Goal: Use online tool/utility: Utilize a website feature to perform a specific function

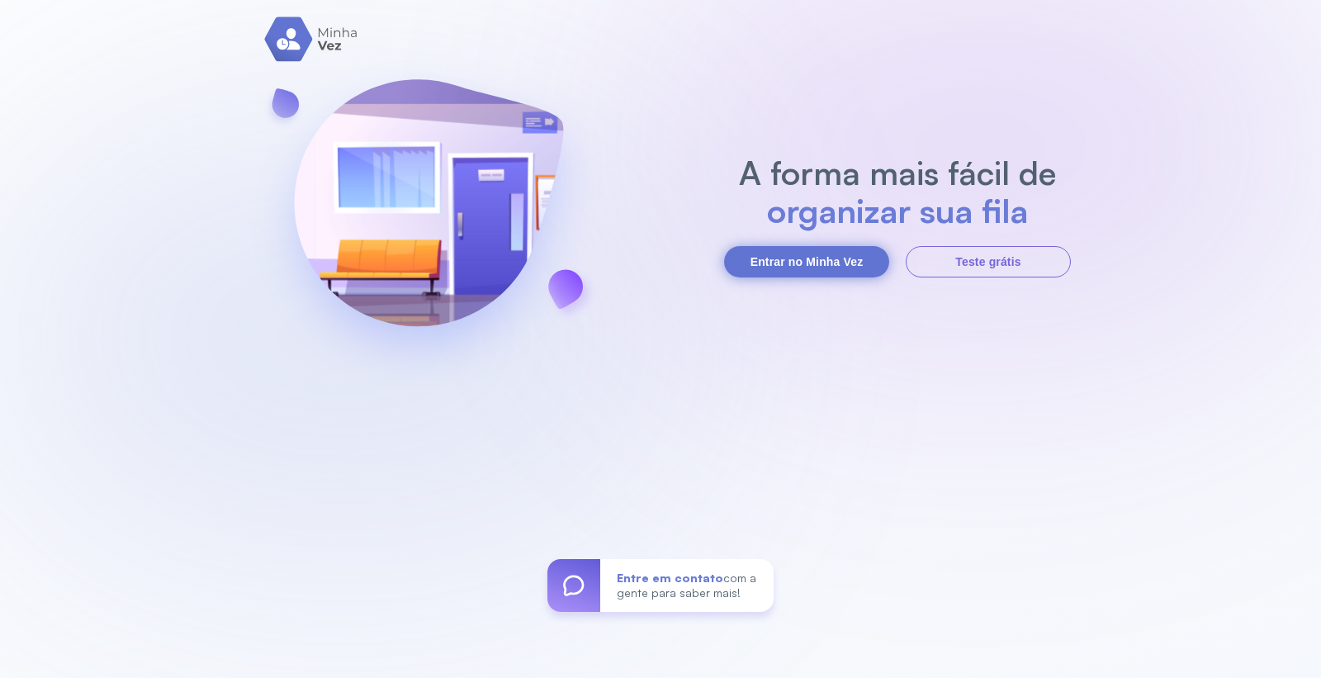
click at [807, 254] on button "Entrar no Minha Vez" at bounding box center [806, 261] width 165 height 31
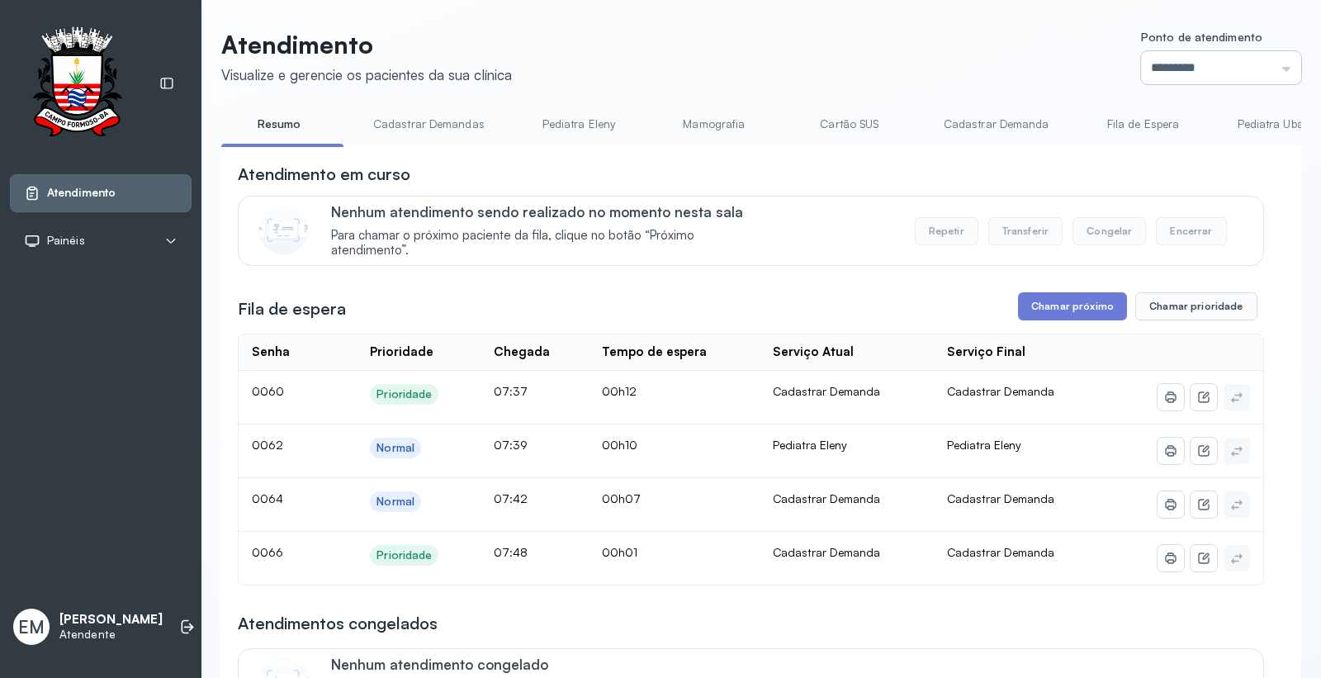
click at [1220, 52] on input "*********" at bounding box center [1221, 67] width 160 height 33
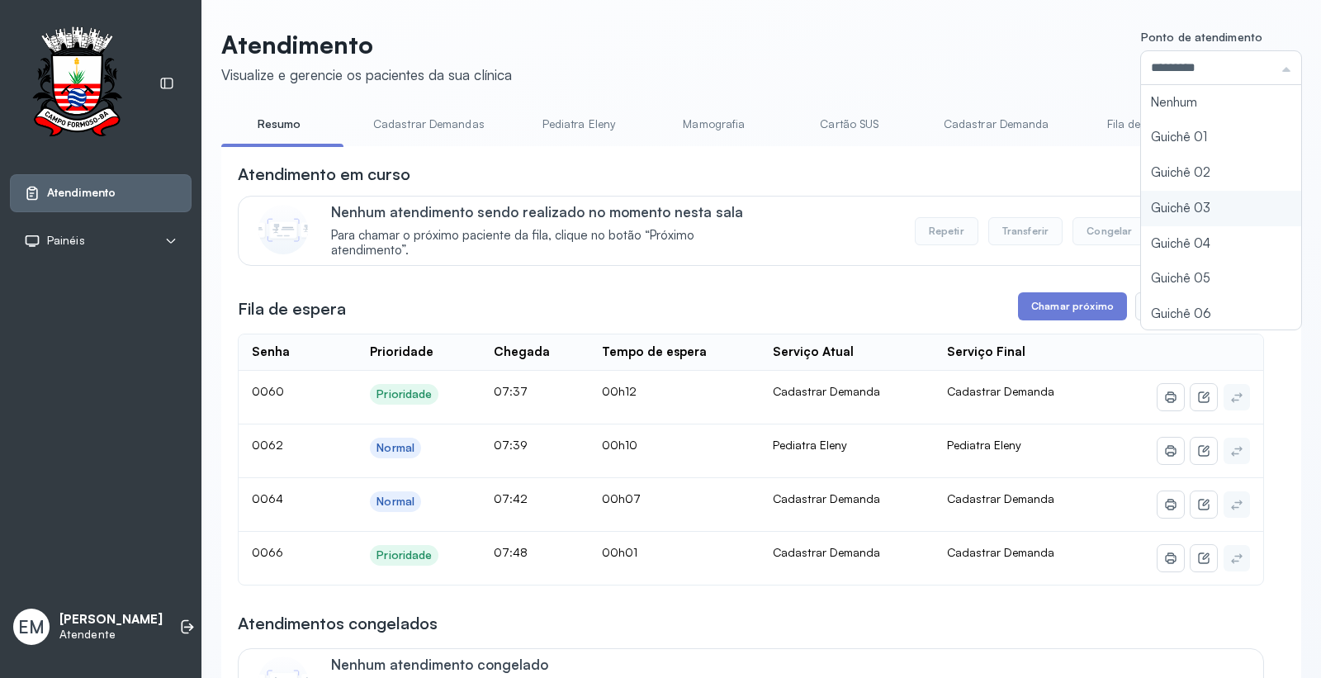
type input "*********"
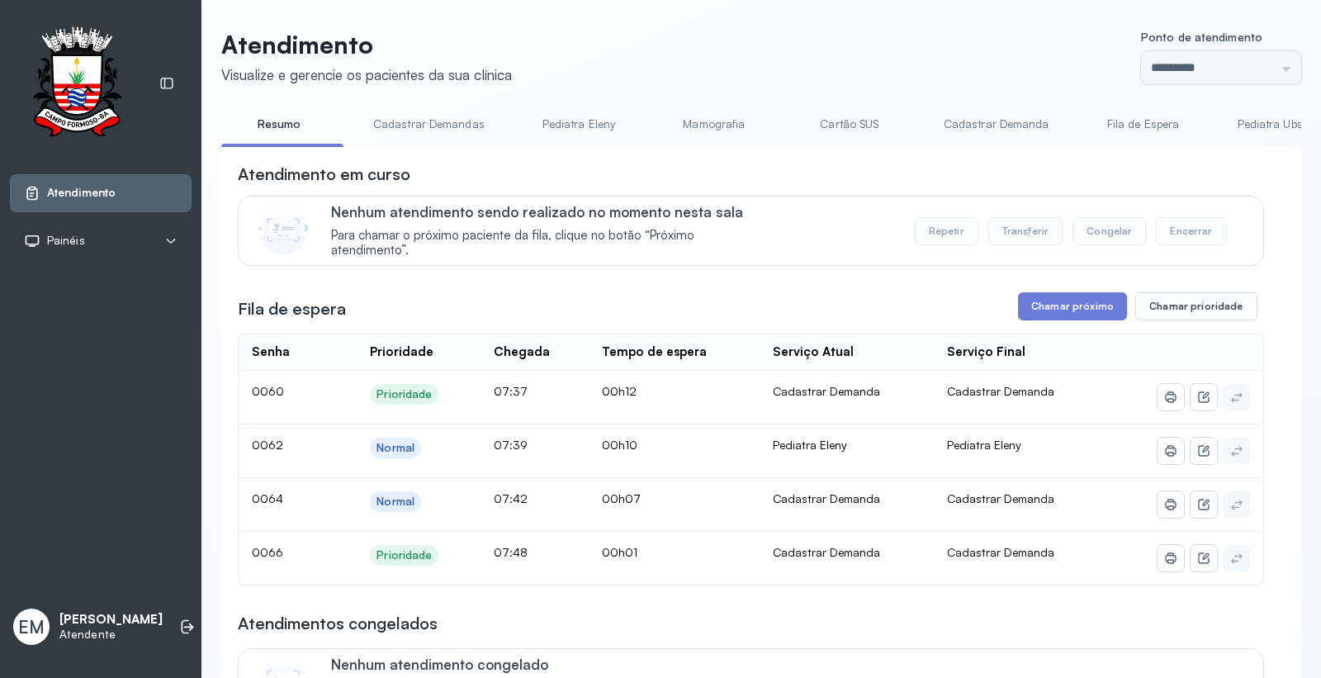
click at [1184, 213] on div "Atendimento Visualize e gerencie os pacientes da sua clínica Ponto de atendimen…" at bounding box center [761, 554] width 1080 height 1048
click at [1101, 306] on button "Chamar próximo" at bounding box center [1072, 306] width 109 height 28
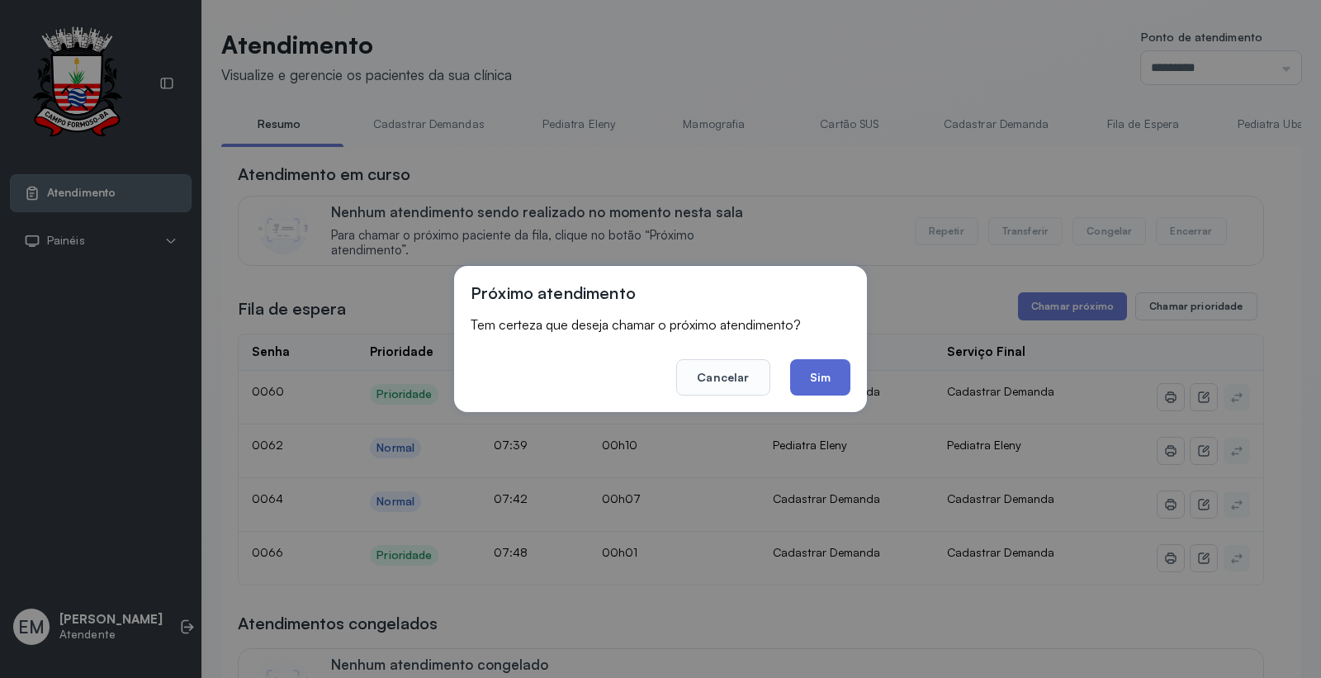
click at [808, 391] on button "Sim" at bounding box center [820, 377] width 60 height 36
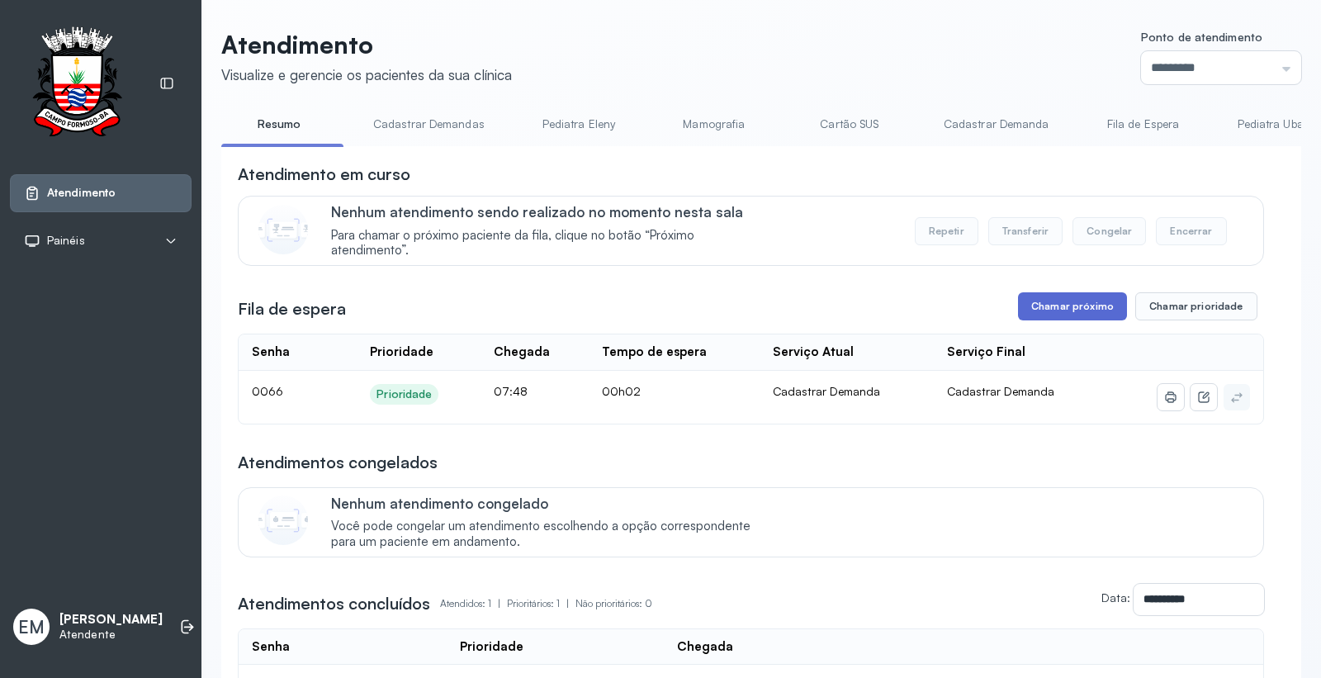
click at [1074, 306] on button "Chamar próximo" at bounding box center [1072, 306] width 109 height 28
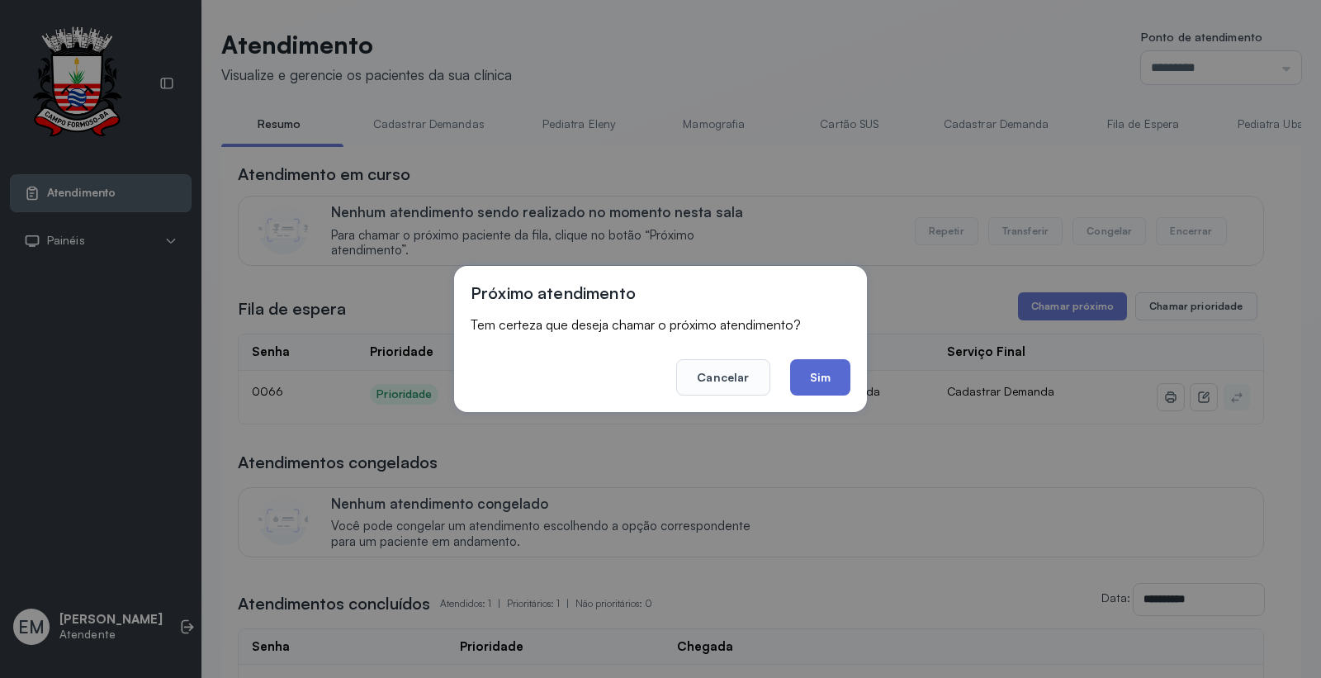
click at [845, 382] on button "Sim" at bounding box center [820, 377] width 60 height 36
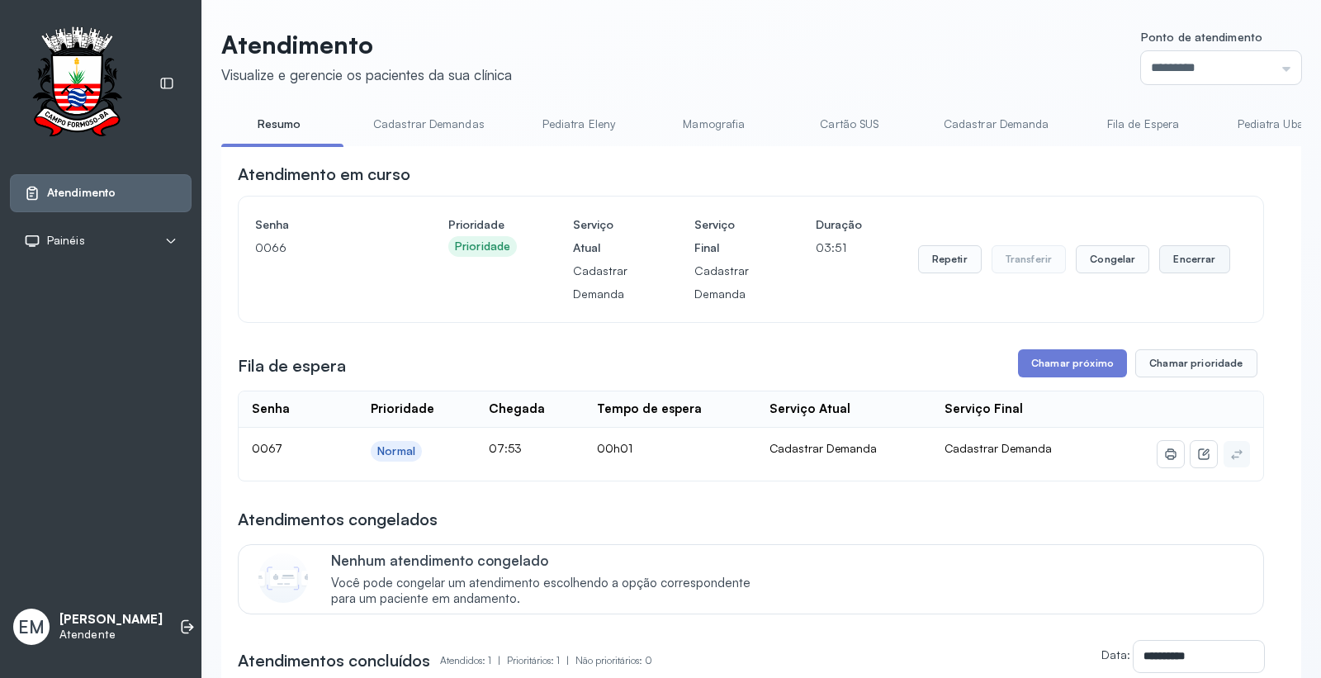
click at [1163, 264] on button "Encerrar" at bounding box center [1194, 259] width 70 height 28
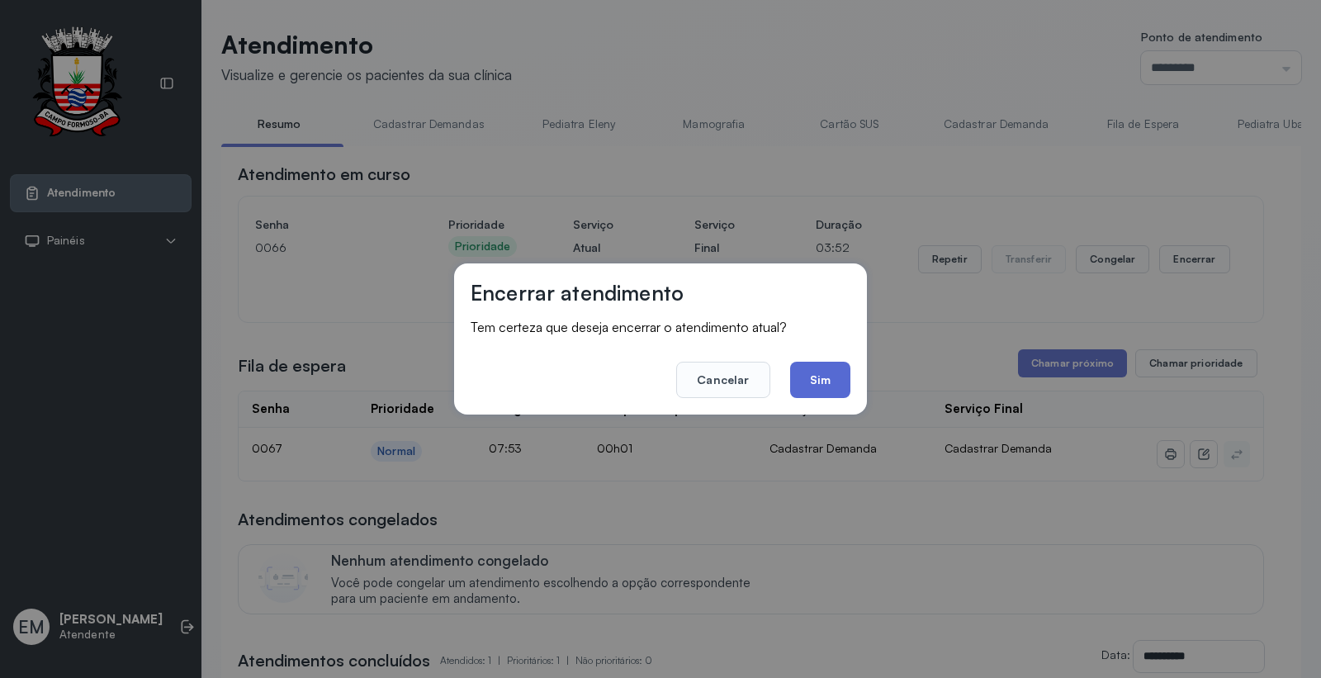
click at [829, 376] on button "Sim" at bounding box center [820, 380] width 60 height 36
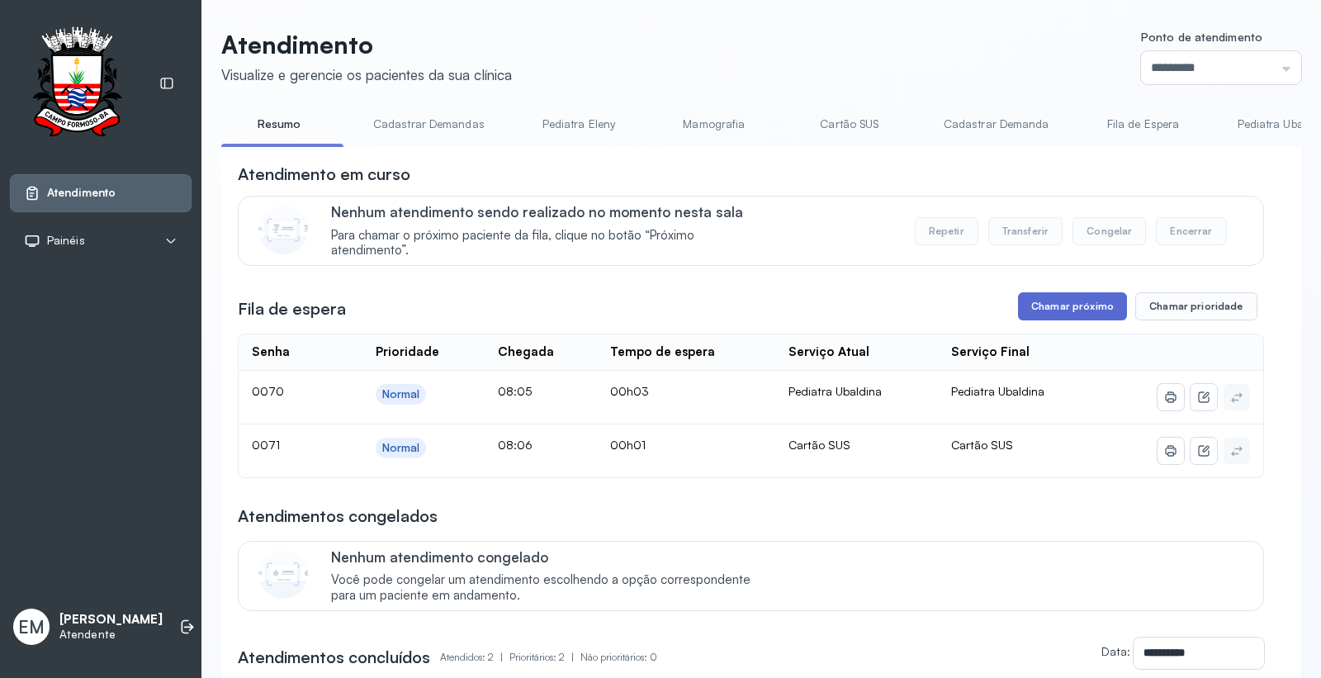
click at [1085, 314] on button "Chamar próximo" at bounding box center [1072, 306] width 109 height 28
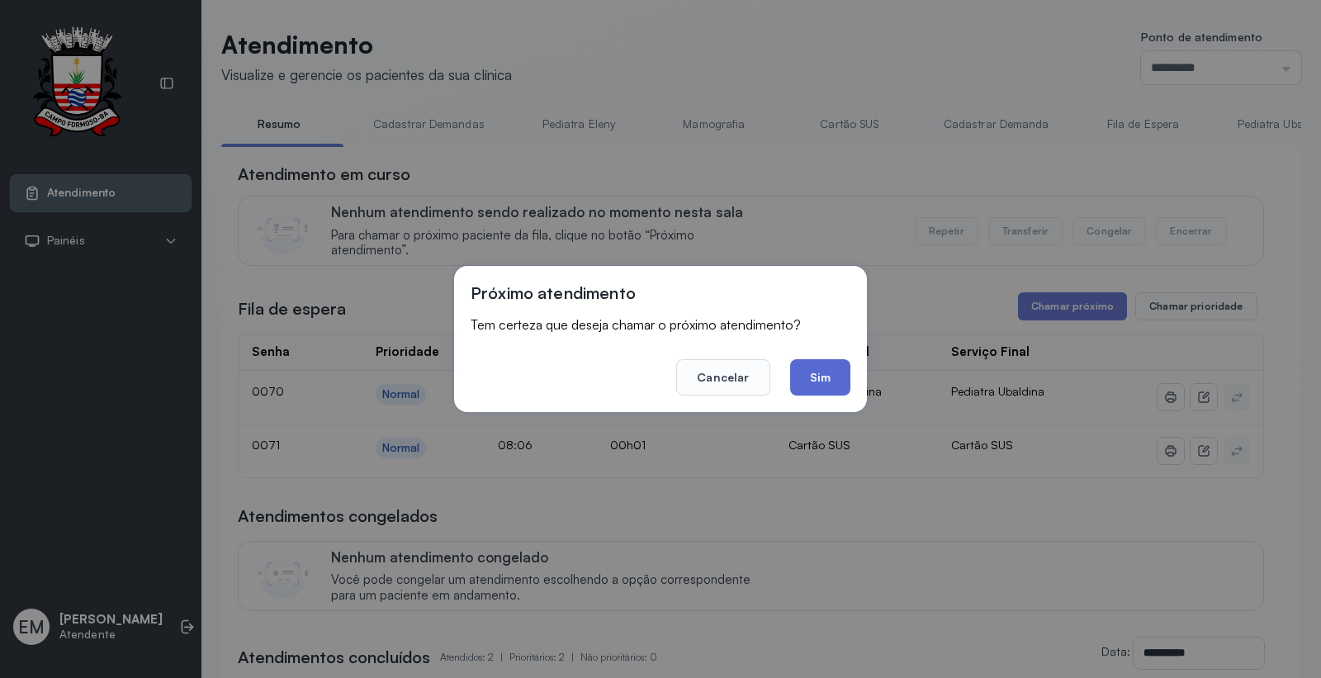
click at [809, 362] on button "Sim" at bounding box center [820, 377] width 60 height 36
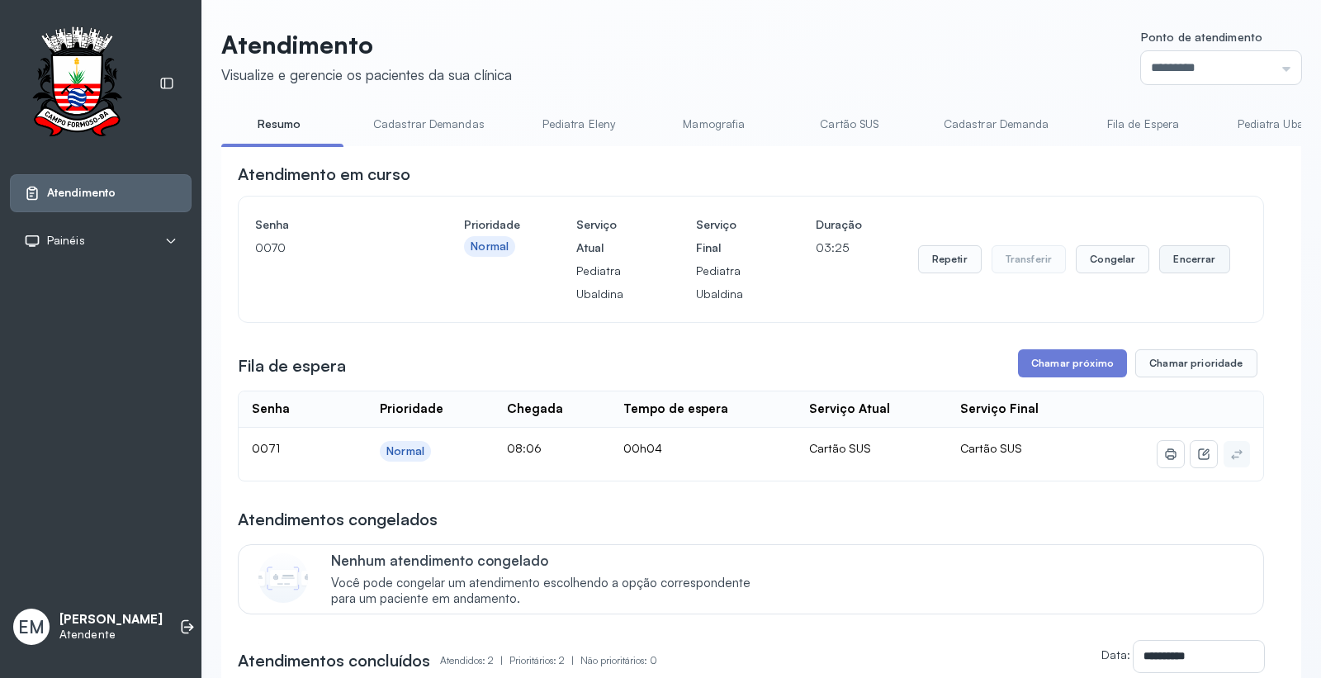
click at [1178, 253] on button "Encerrar" at bounding box center [1194, 259] width 70 height 28
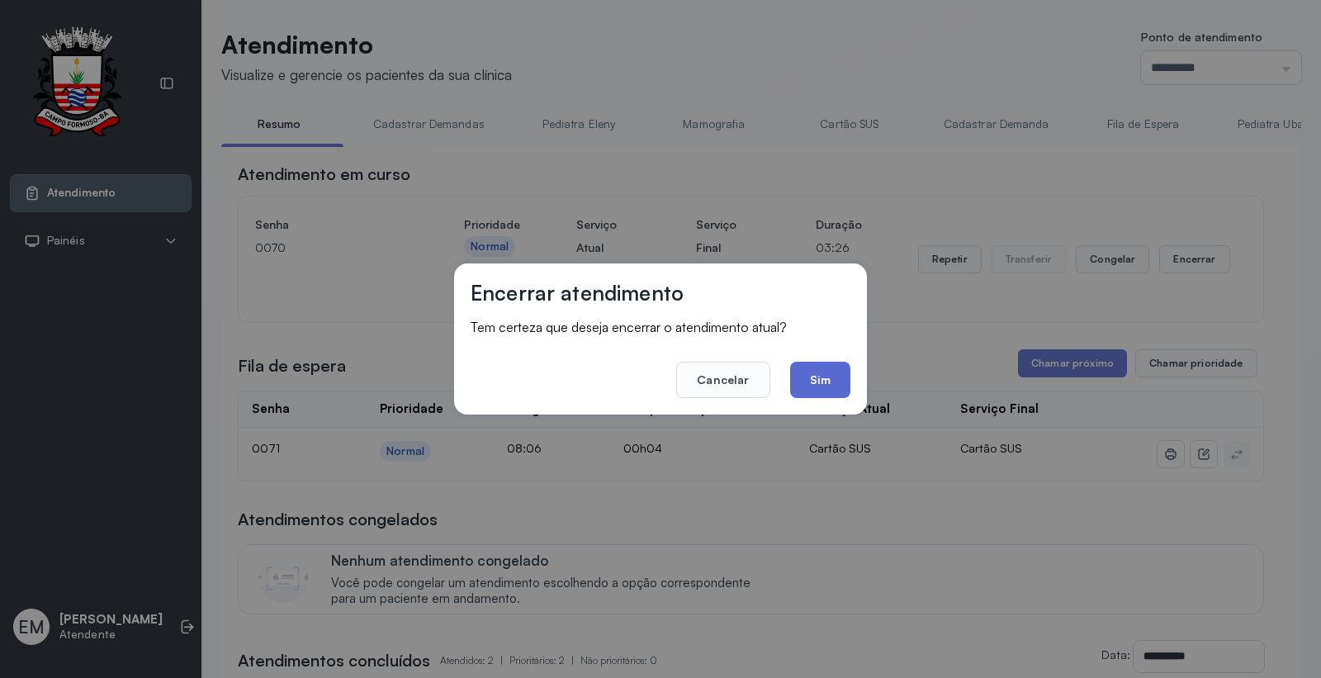
click at [821, 385] on button "Sim" at bounding box center [820, 380] width 60 height 36
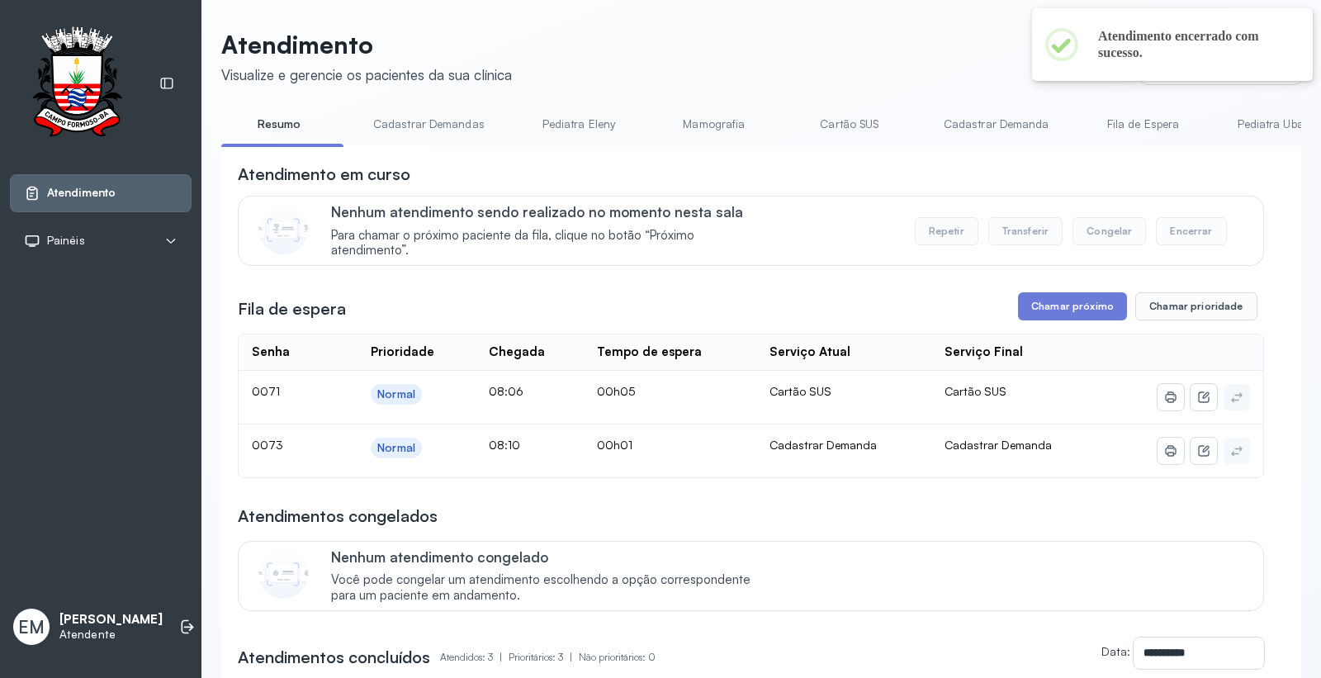
click at [389, 126] on link "Cadastrar Demandas" at bounding box center [429, 124] width 145 height 27
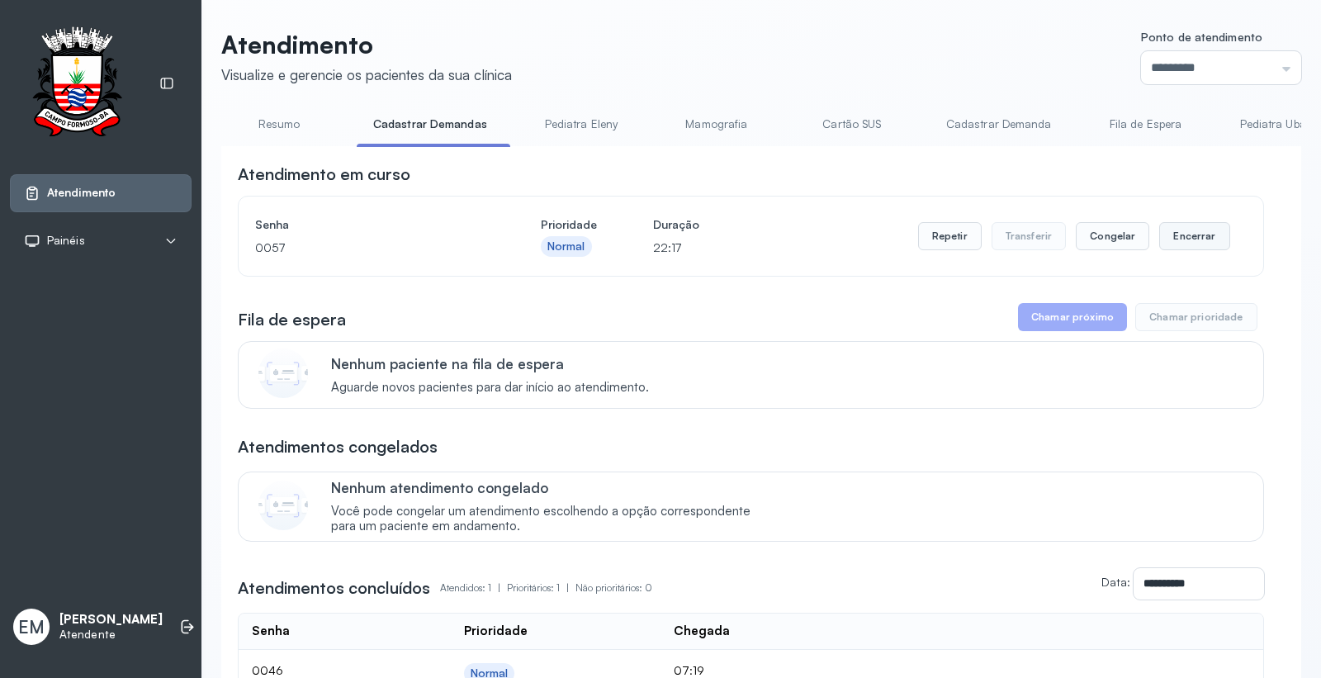
click at [1169, 233] on button "Encerrar" at bounding box center [1194, 236] width 70 height 28
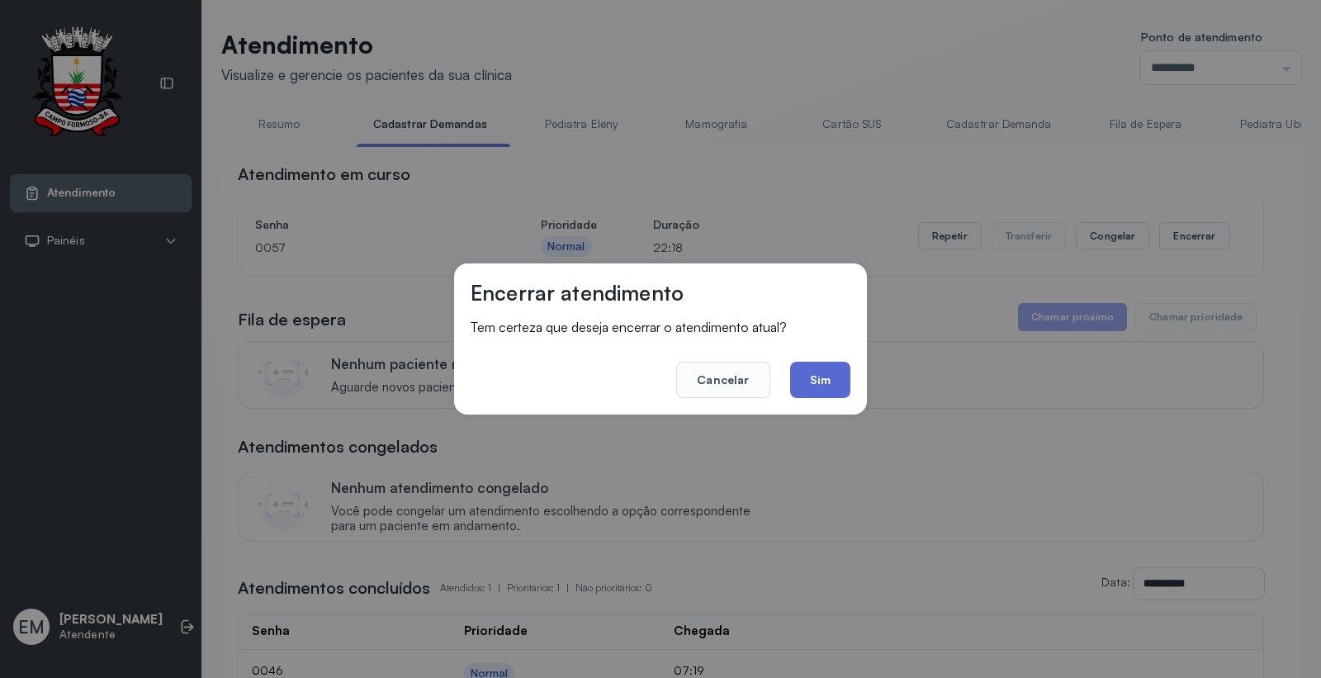
click at [815, 382] on button "Sim" at bounding box center [820, 380] width 60 height 36
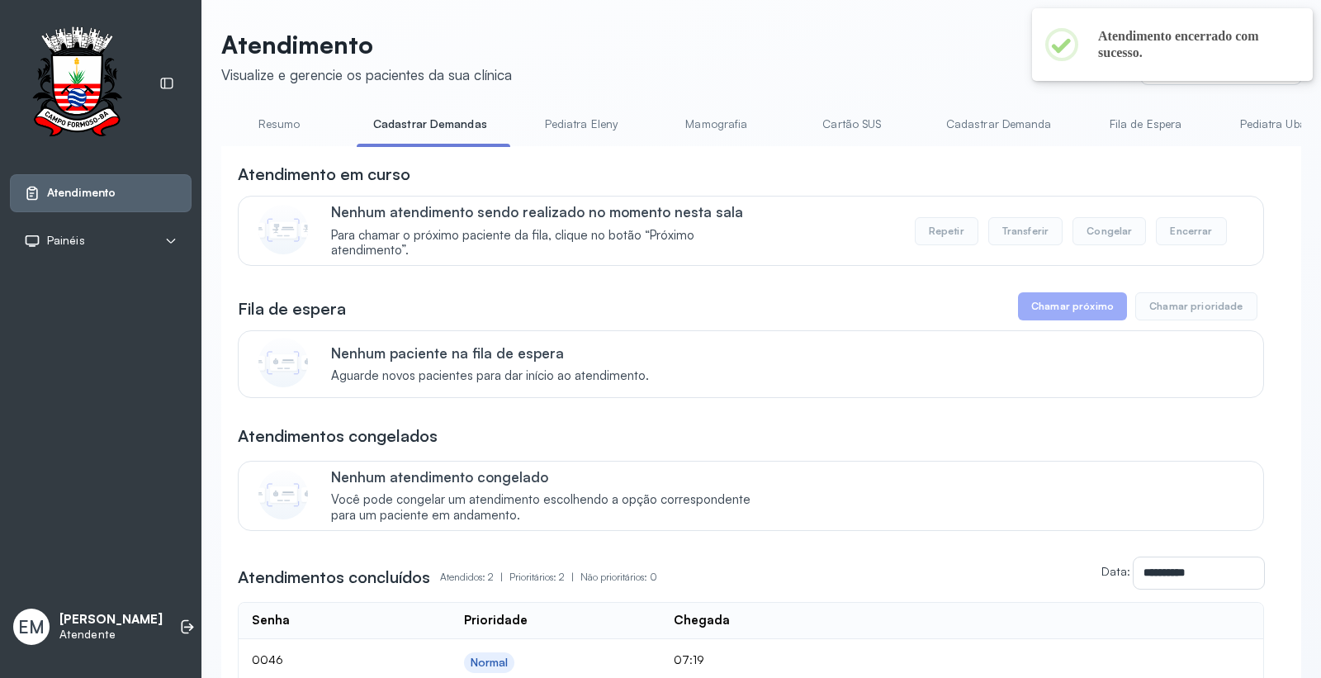
click at [1004, 129] on link "Cadastrar Demanda" at bounding box center [999, 124] width 139 height 27
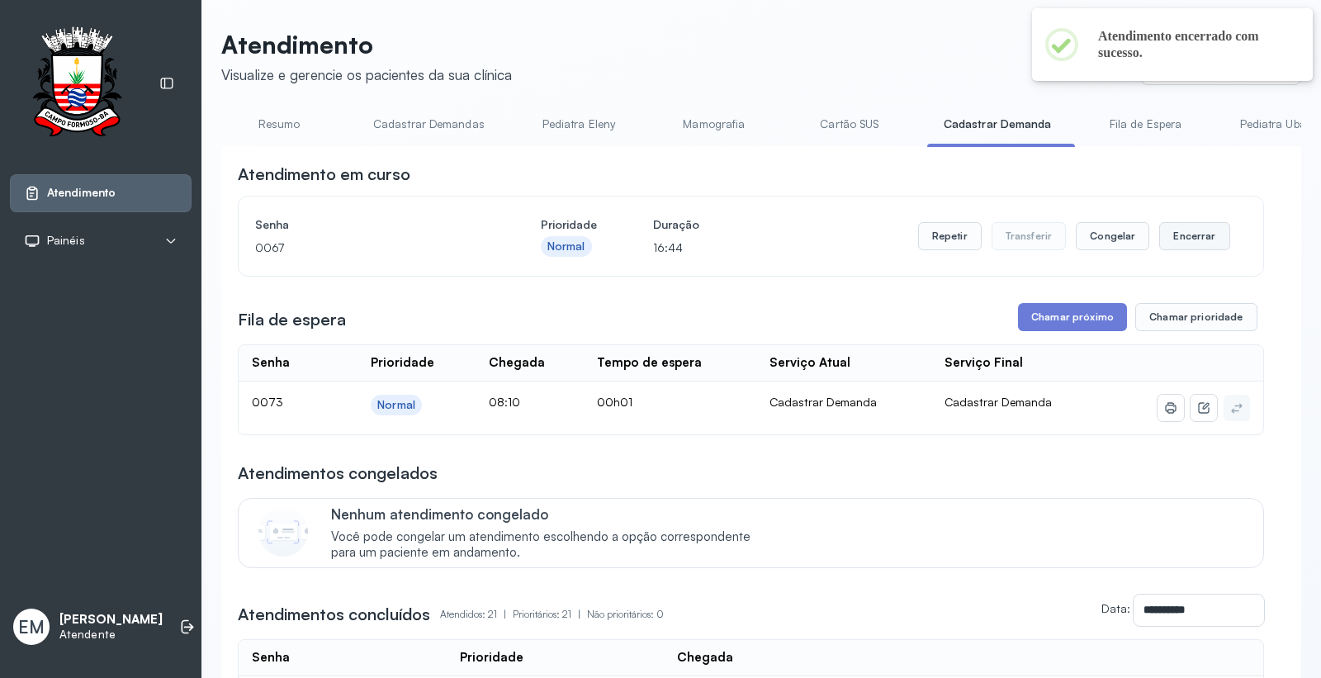
click at [1183, 248] on button "Encerrar" at bounding box center [1194, 236] width 70 height 28
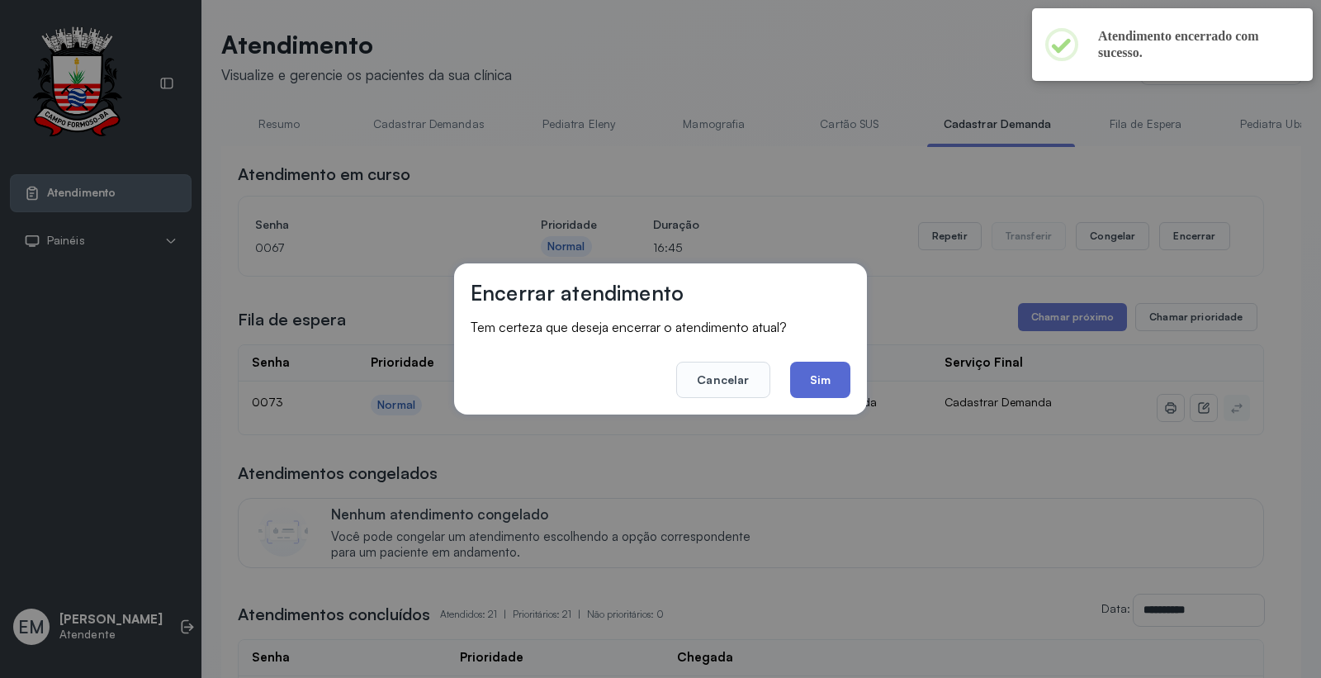
click at [827, 385] on button "Sim" at bounding box center [820, 380] width 60 height 36
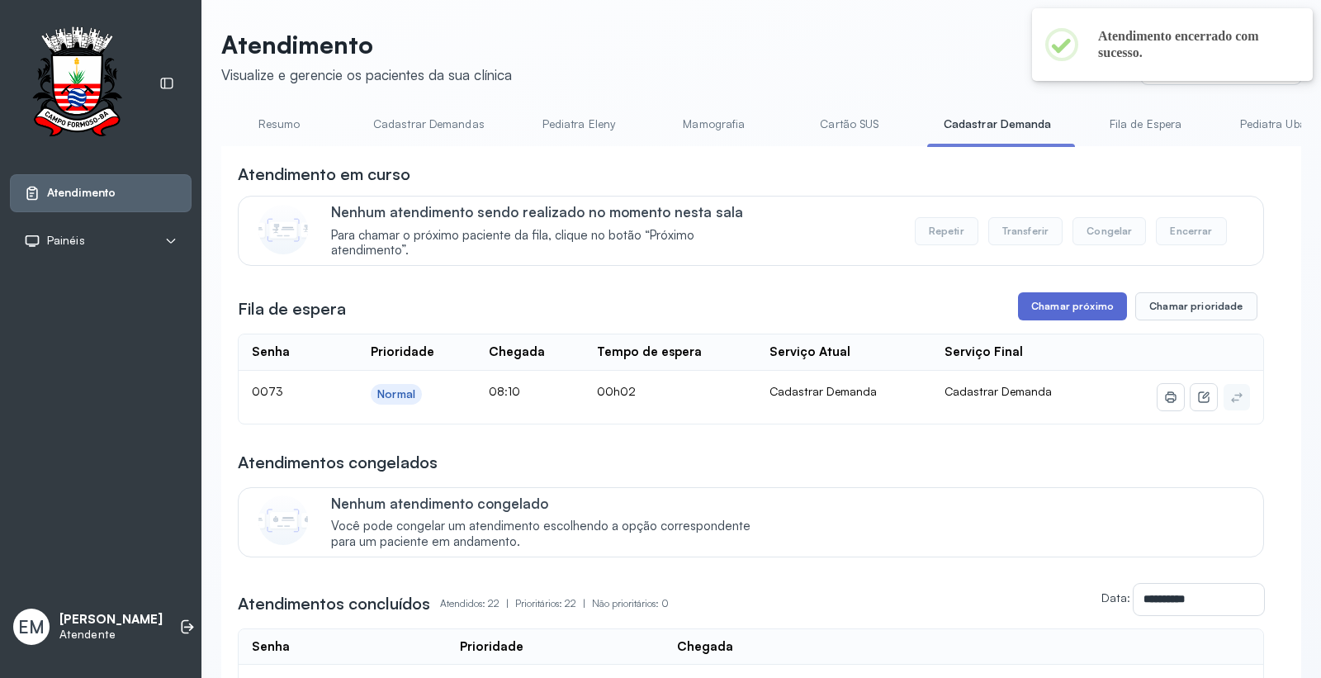
click at [1079, 318] on button "Chamar próximo" at bounding box center [1072, 306] width 109 height 28
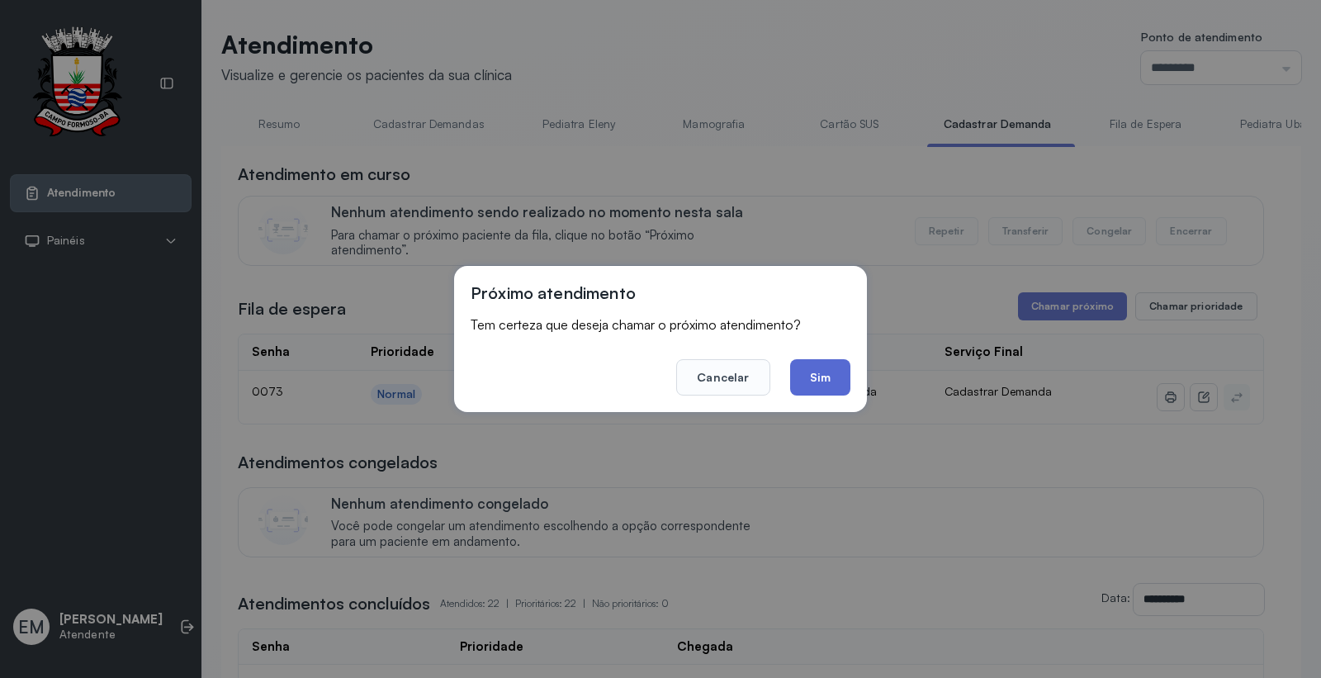
click at [829, 382] on button "Sim" at bounding box center [820, 377] width 60 height 36
